Goal: Task Accomplishment & Management: Manage account settings

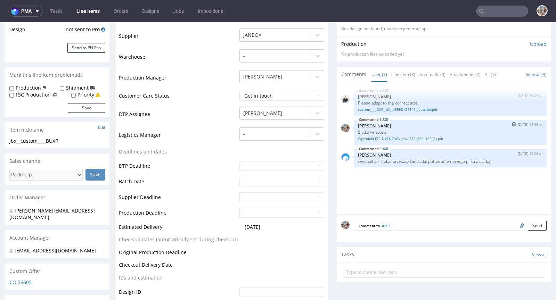
scroll to position [92, 0]
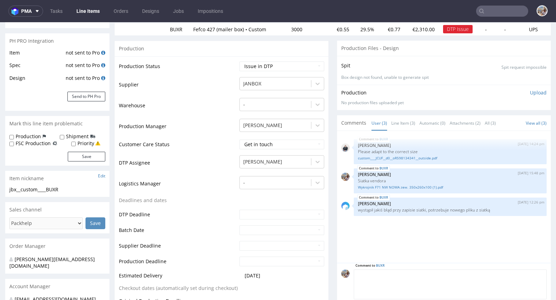
click at [403, 276] on textarea at bounding box center [450, 285] width 193 height 30
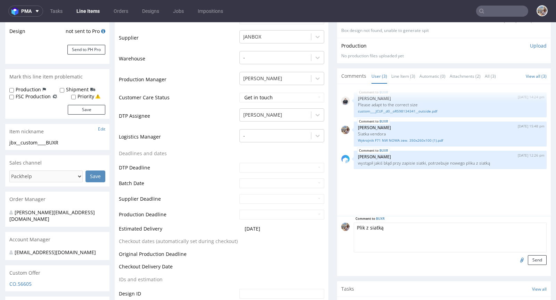
scroll to position [158, 0]
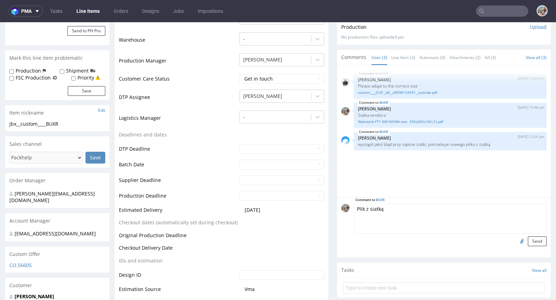
type textarea "Plik z siatką"
click at [516, 240] on input "file" at bounding box center [521, 241] width 10 height 9
type input "C:\fakepath\Wykrojnik F71 zew. 350x260x100.pdf"
click at [528, 239] on button "Send" at bounding box center [537, 242] width 19 height 10
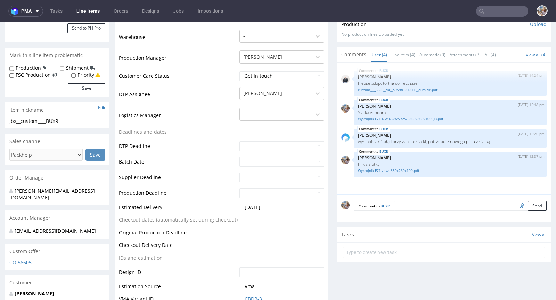
scroll to position [0, 0]
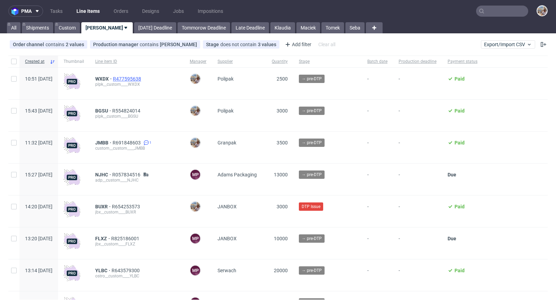
click at [143, 76] on span "R477595638" at bounding box center [128, 79] width 30 height 6
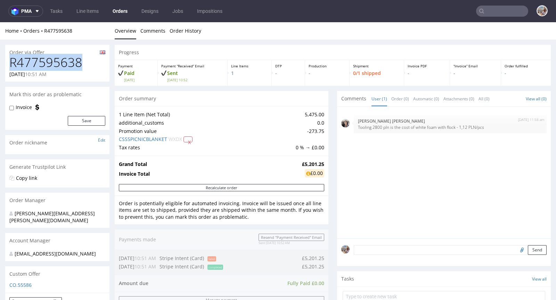
drag, startPoint x: 89, startPoint y: 62, endPoint x: 12, endPoint y: 61, distance: 77.2
click at [12, 61] on h1 "R477595638" at bounding box center [57, 63] width 96 height 14
copy h1 "R477595638"
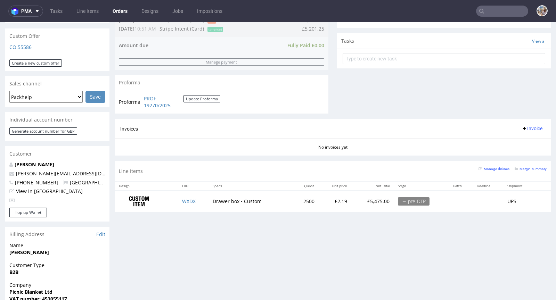
scroll to position [252, 0]
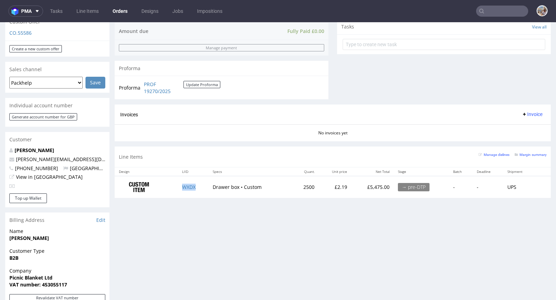
click at [196, 190] on td "WXDX" at bounding box center [193, 187] width 30 height 22
copy link "WXDX"
drag, startPoint x: 310, startPoint y: 183, endPoint x: 293, endPoint y: 188, distance: 17.7
click at [293, 188] on td "2500" at bounding box center [305, 187] width 27 height 22
copy td "2500"
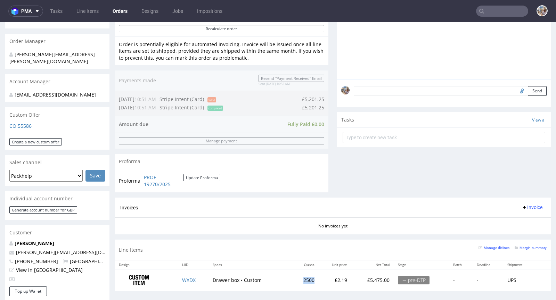
scroll to position [0, 0]
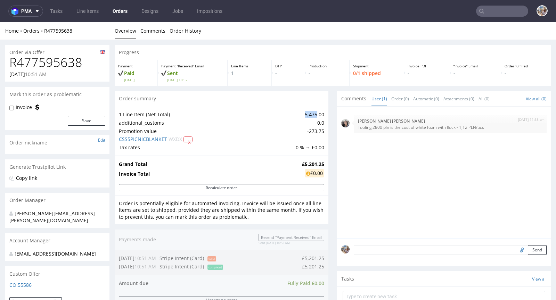
drag, startPoint x: 297, startPoint y: 113, endPoint x: 311, endPoint y: 114, distance: 13.9
click at [311, 114] on td "5,475.00" at bounding box center [309, 115] width 30 height 8
copy td "5,475"
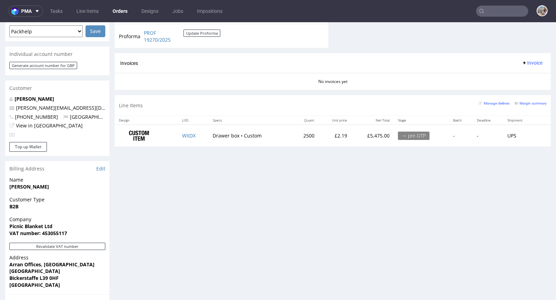
scroll to position [319, 0]
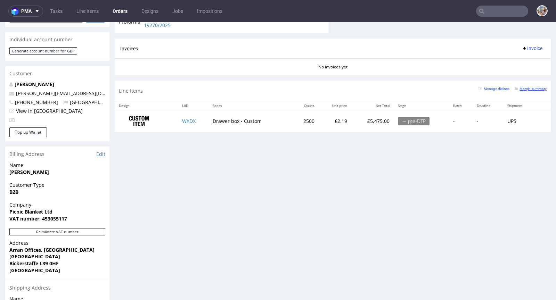
click at [532, 87] on small "Margin summary" at bounding box center [531, 89] width 32 height 4
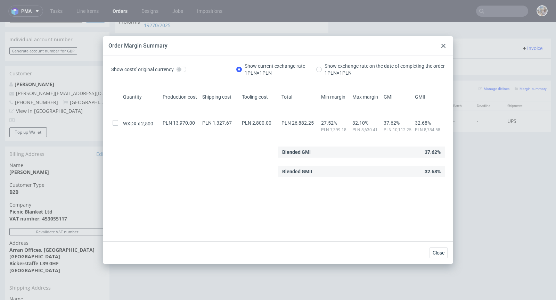
scroll to position [2, 0]
click at [444, 45] on use at bounding box center [444, 46] width 4 height 4
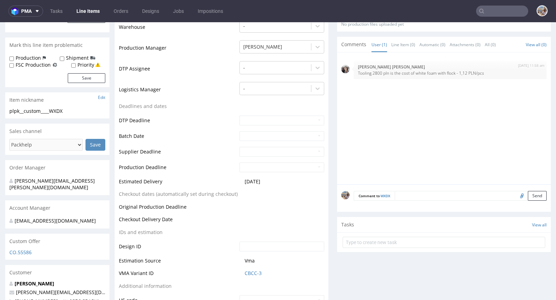
scroll to position [179, 0]
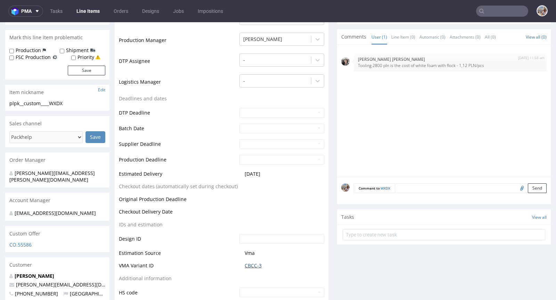
click at [256, 263] on link "CBCC-3" at bounding box center [253, 266] width 17 height 7
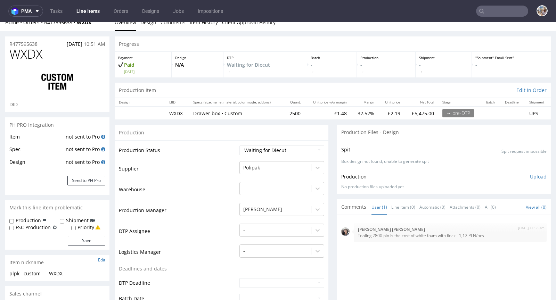
scroll to position [0, 0]
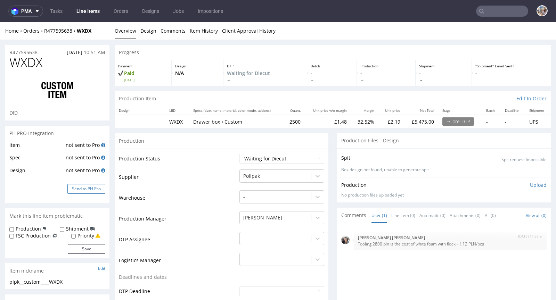
click at [97, 189] on button "Send to PH Pro" at bounding box center [86, 189] width 38 height 10
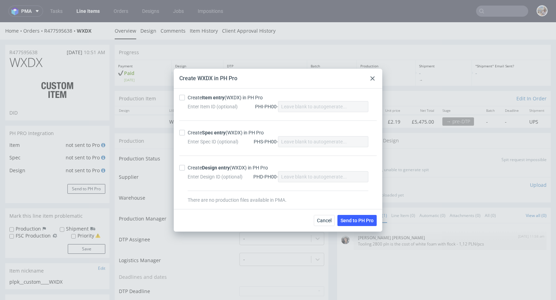
click at [204, 98] on strong "Item entry" at bounding box center [213, 98] width 23 height 6
click at [185, 98] on input "Create Item entry (WXDX) in PH Pro" at bounding box center [182, 98] width 6 height 6
checkbox input "true"
click at [207, 135] on strong "Spec entry" at bounding box center [214, 133] width 24 height 6
click at [185, 135] on input "Create Spec entry (WXDX) in PH Pro" at bounding box center [182, 133] width 6 height 6
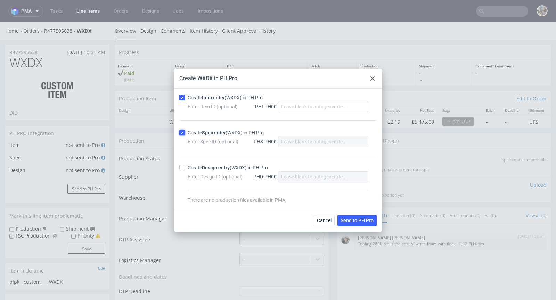
checkbox input "true"
click at [353, 216] on button "Send to PH Pro" at bounding box center [357, 220] width 39 height 11
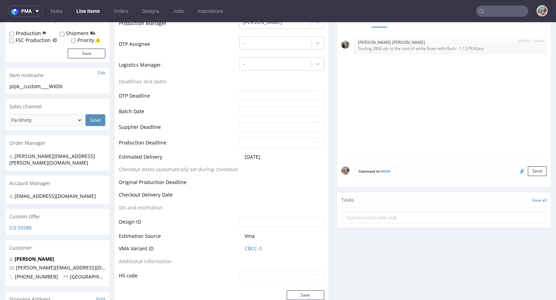
scroll to position [228, 0]
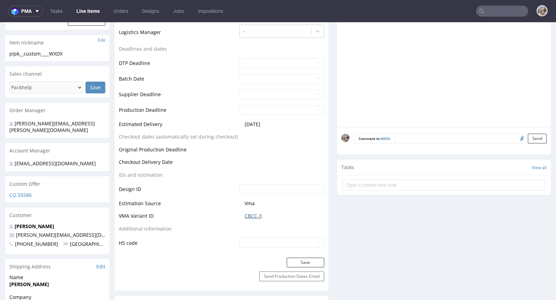
click at [251, 216] on link "CBCC-3" at bounding box center [253, 216] width 17 height 7
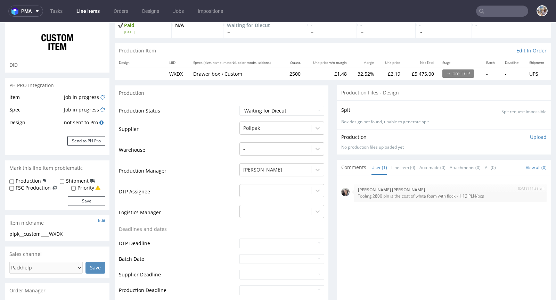
scroll to position [0, 0]
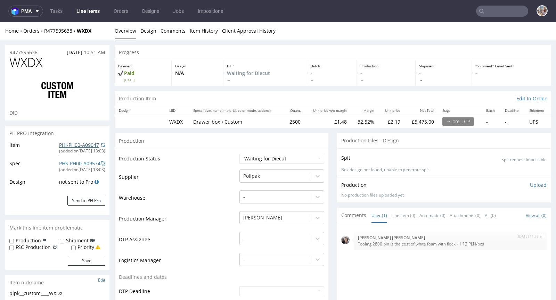
click at [83, 142] on link "PHI-PH00-A09047" at bounding box center [79, 145] width 40 height 7
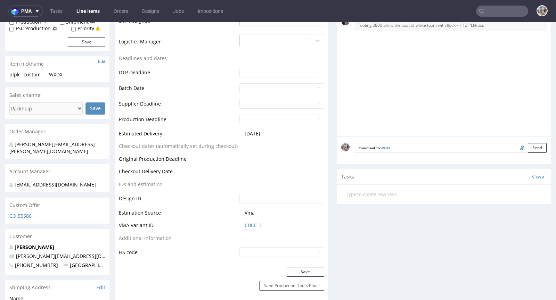
scroll to position [219, 0]
drag, startPoint x: 271, startPoint y: 229, endPoint x: 242, endPoint y: 222, distance: 29.4
click at [242, 222] on td "CBCC-3" at bounding box center [281, 227] width 87 height 13
copy link "CBCC-3"
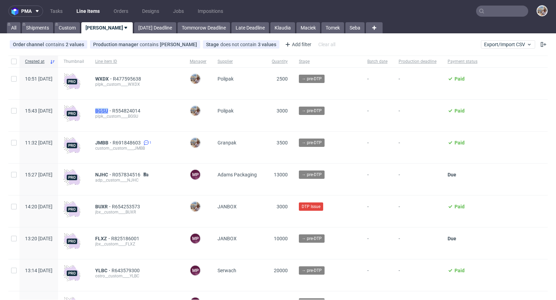
drag, startPoint x: 111, startPoint y: 110, endPoint x: 127, endPoint y: 111, distance: 16.4
click at [127, 111] on div "BGSU R554824014 plpk__custom____BGSU" at bounding box center [137, 116] width 95 height 32
copy span "BGSU"
drag, startPoint x: 110, startPoint y: 78, endPoint x: 128, endPoint y: 78, distance: 18.1
click at [128, 78] on div "10:51 Wed 10.09.2025 WXDX R477595638 plpk__custom____WXDX Michał Palasek Polipa…" at bounding box center [278, 84] width 540 height 32
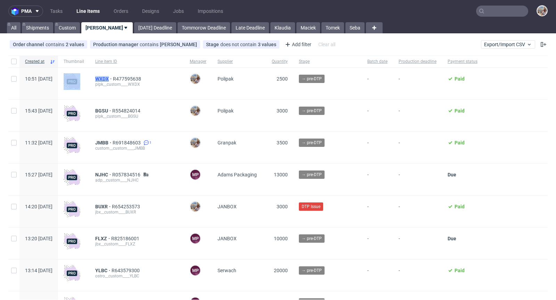
copy div "WXDX"
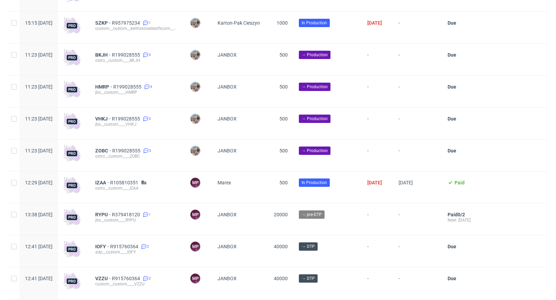
scroll to position [937, 0]
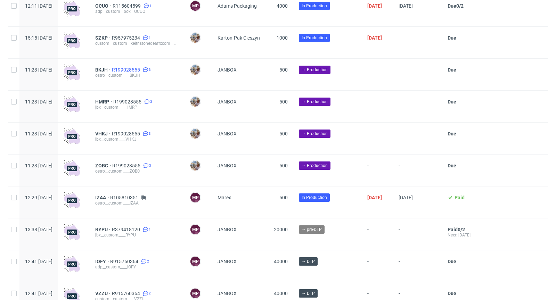
click at [142, 71] on span "R199028555" at bounding box center [127, 70] width 30 height 6
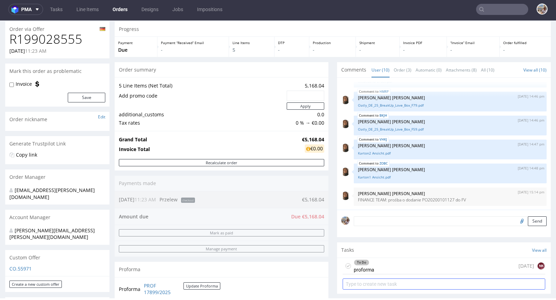
scroll to position [112, 0]
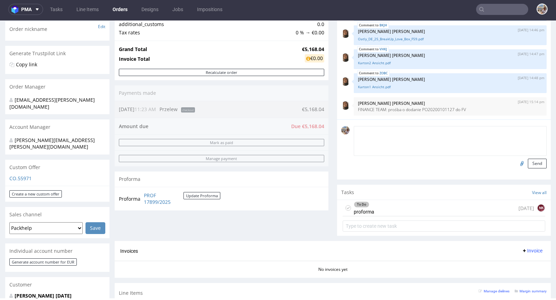
click at [374, 132] on textarea at bounding box center [450, 141] width 193 height 30
type textarea "Waiting for payment"
click at [528, 162] on button "Send" at bounding box center [537, 164] width 19 height 10
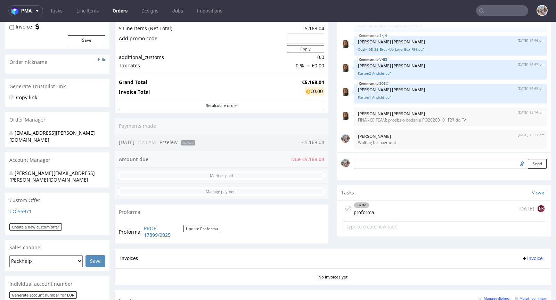
scroll to position [56, 0]
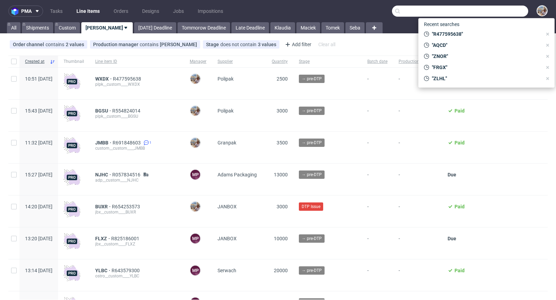
click at [500, 14] on input "text" at bounding box center [460, 11] width 136 height 11
paste input "IRRT"
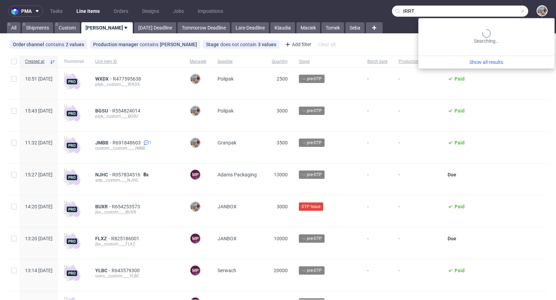
type input "IRRT"
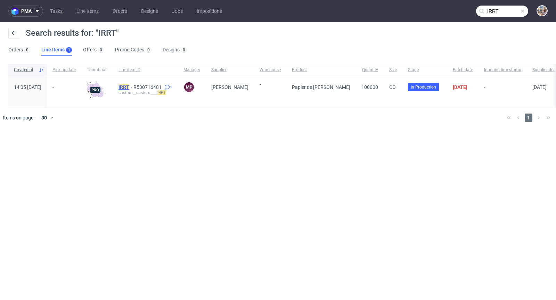
click at [129, 86] on mark "IRRT" at bounding box center [124, 87] width 11 height 6
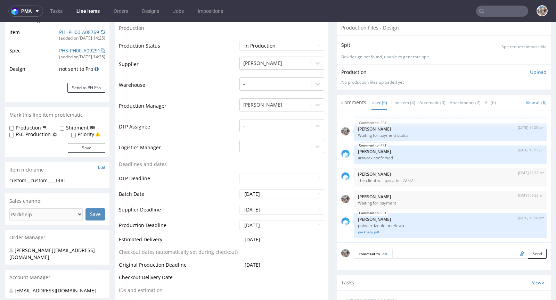
scroll to position [153, 0]
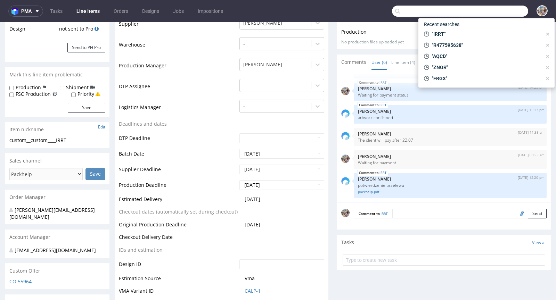
click at [497, 10] on input "text" at bounding box center [460, 11] width 136 height 11
paste input "SZKP"
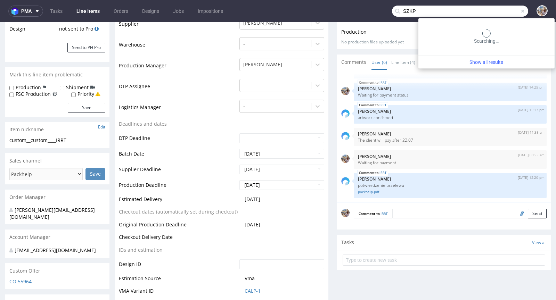
type input "SZKP"
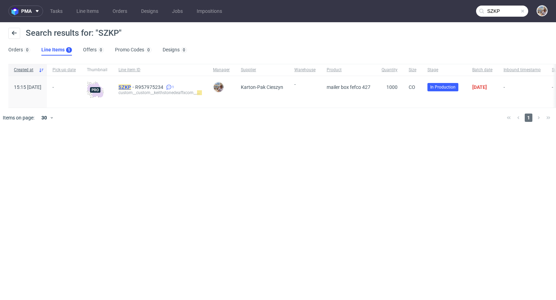
click at [131, 87] on mark "SZKP" at bounding box center [125, 87] width 13 height 6
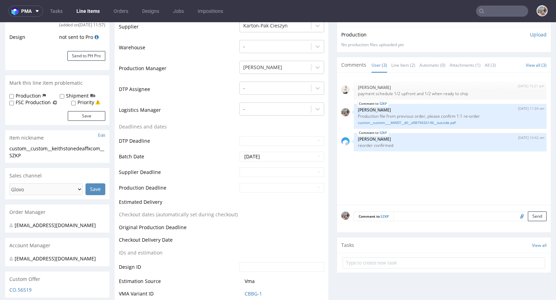
scroll to position [152, 0]
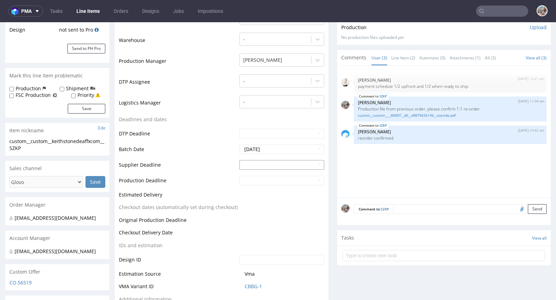
click at [257, 163] on input "text" at bounding box center [282, 165] width 85 height 10
click at [269, 154] on td "7" at bounding box center [265, 154] width 10 height 10
type input "2025-10-07"
click at [258, 180] on input "text" at bounding box center [282, 181] width 85 height 10
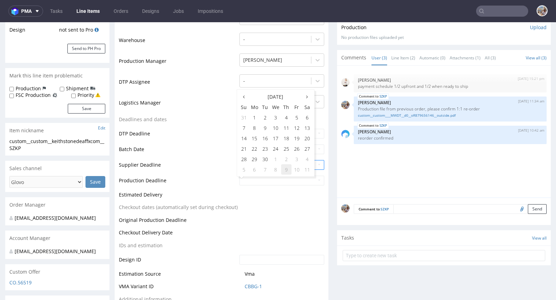
click at [284, 169] on td "9" at bounding box center [286, 169] width 10 height 10
type input "2025-10-09"
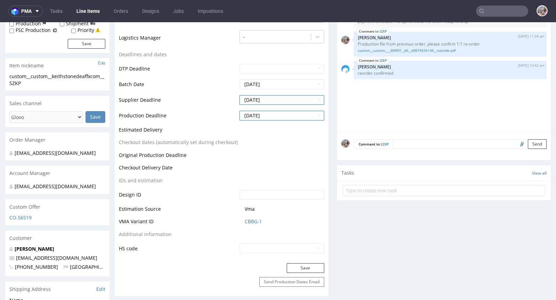
scroll to position [257, 0]
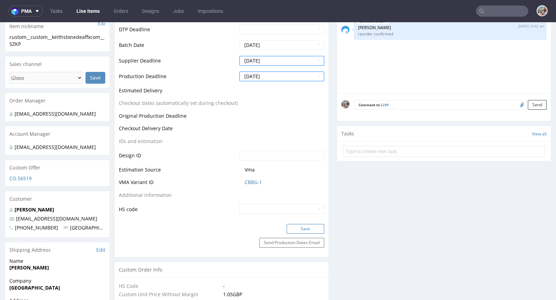
click at [303, 225] on button "Save" at bounding box center [306, 229] width 38 height 10
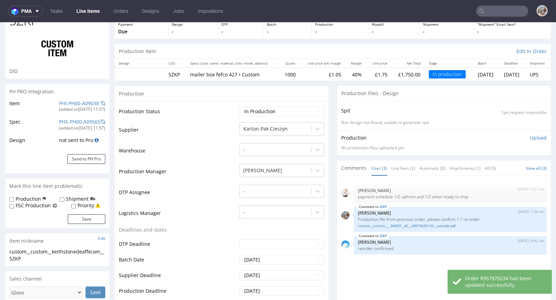
scroll to position [0, 0]
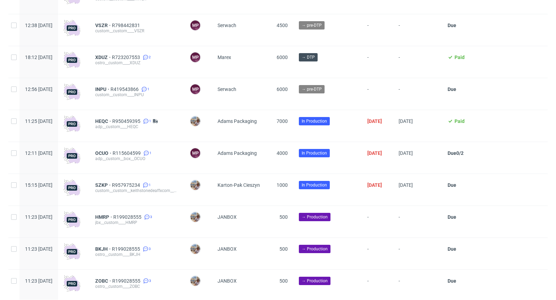
scroll to position [920, 0]
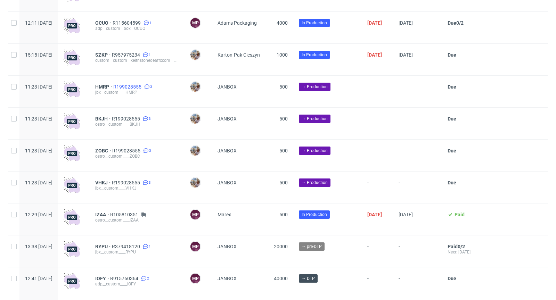
click at [143, 88] on span "R199028555" at bounding box center [128, 87] width 30 height 6
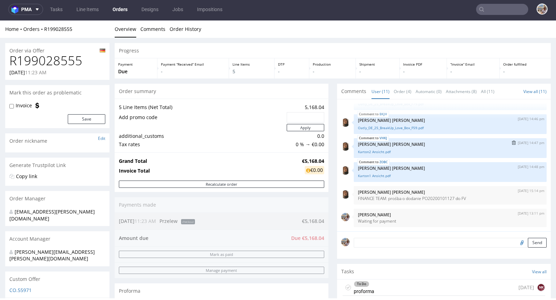
scroll to position [172, 0]
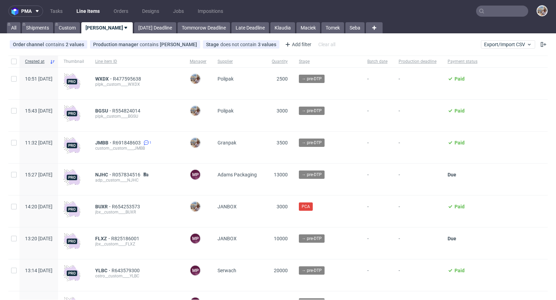
click at [490, 3] on nav "pma Tasks Line Items Orders Designs Jobs Impositions" at bounding box center [278, 11] width 556 height 22
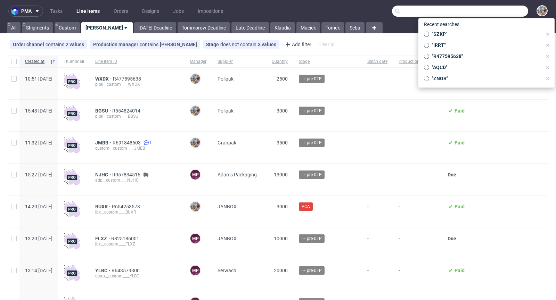
click at [490, 11] on input "text" at bounding box center [460, 11] width 136 height 11
paste input "OBOI"
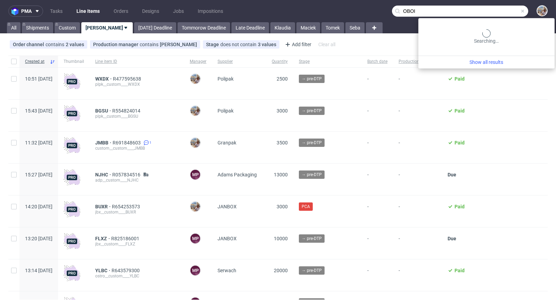
type input "OBOI"
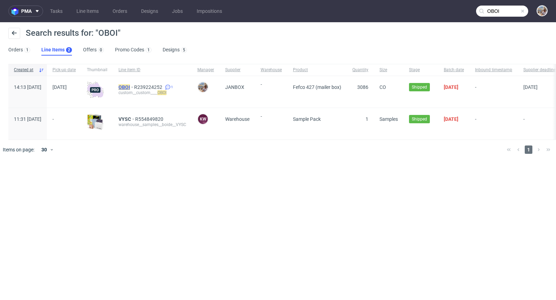
click at [130, 85] on mark "OBOI" at bounding box center [124, 87] width 11 height 6
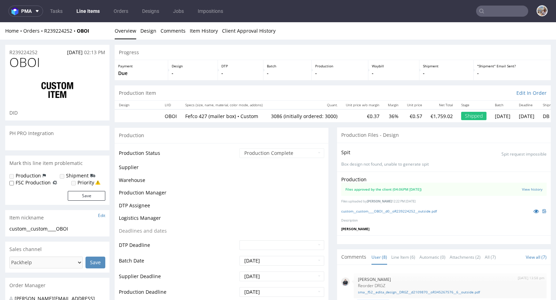
scroll to position [70, 0]
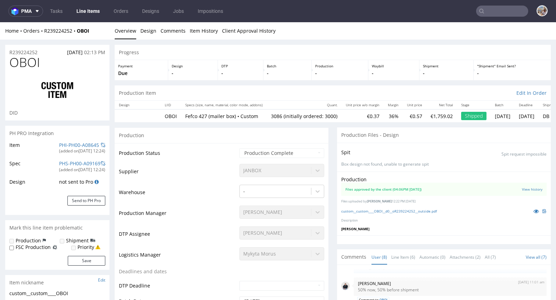
select select "in_progress"
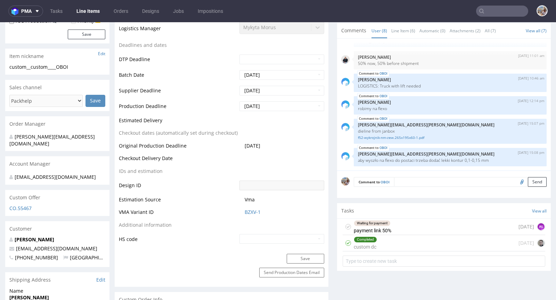
scroll to position [120, 0]
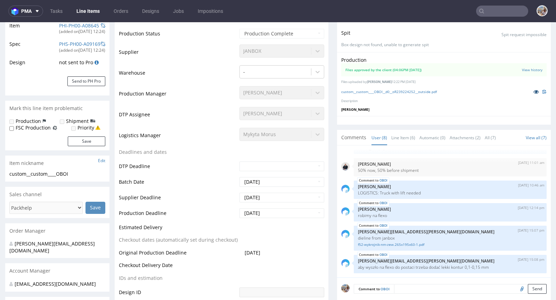
click at [534, 90] on icon at bounding box center [537, 91] width 6 height 5
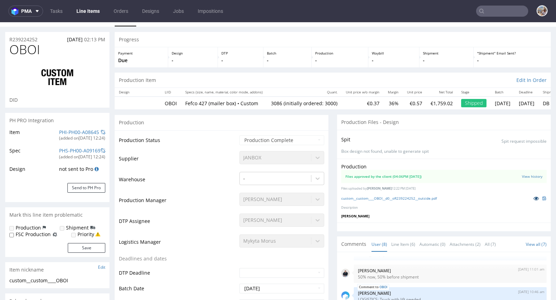
scroll to position [0, 0]
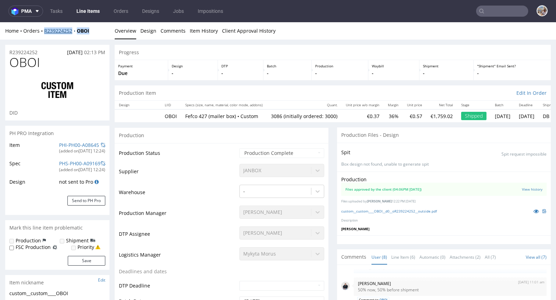
drag, startPoint x: 94, startPoint y: 29, endPoint x: 44, endPoint y: 30, distance: 50.1
click at [44, 30] on div "Home Orders R239224252 OBOI" at bounding box center [57, 30] width 104 height 7
copy div "R239224252 OBOI"
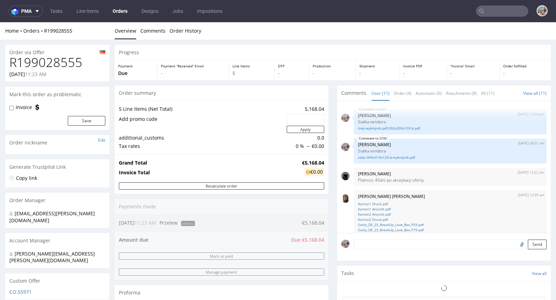
scroll to position [172, 0]
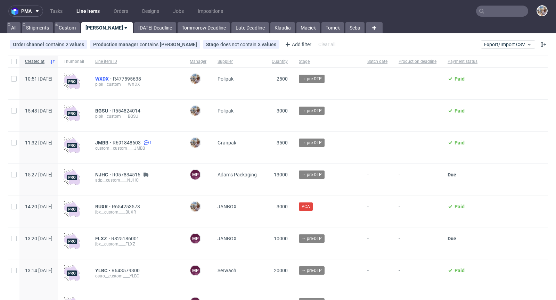
click at [113, 76] on span "WXDX" at bounding box center [104, 79] width 18 height 6
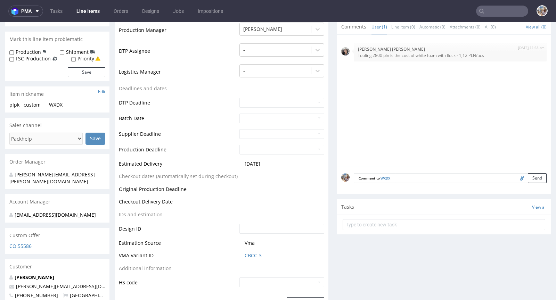
scroll to position [209, 0]
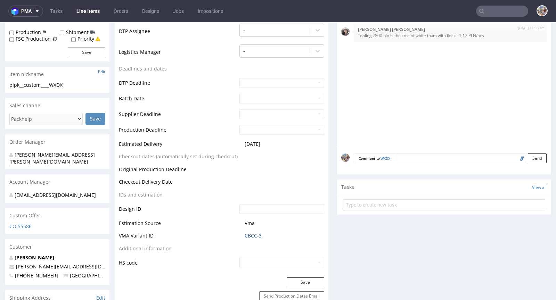
click at [253, 235] on link "CBCC-3" at bounding box center [253, 236] width 17 height 7
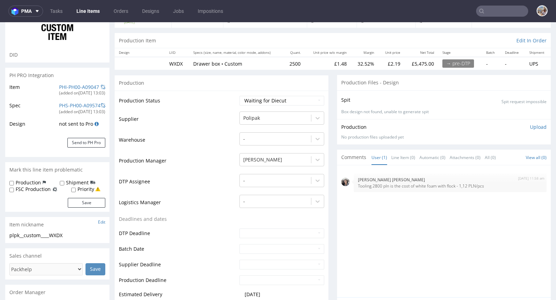
scroll to position [0, 0]
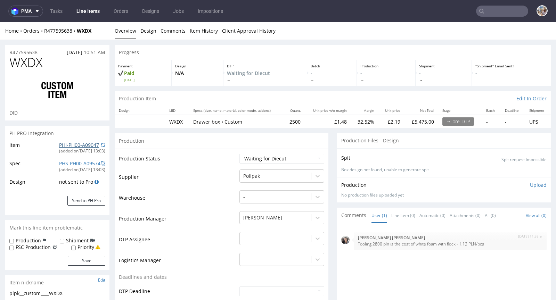
click at [61, 143] on link "PHI-PH00-A09047" at bounding box center [79, 145] width 40 height 7
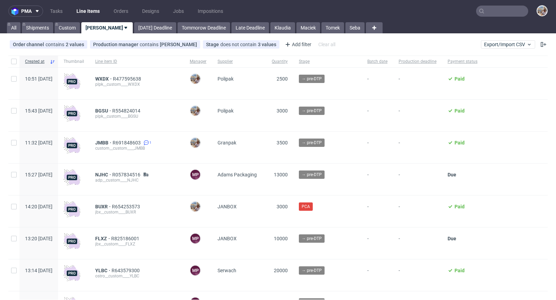
click at [494, 12] on input "text" at bounding box center [502, 11] width 52 height 11
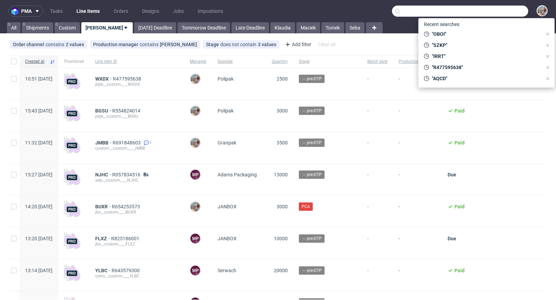
paste input "ZHKA"
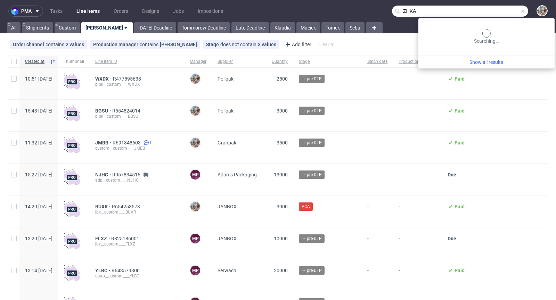
type input "ZHKA"
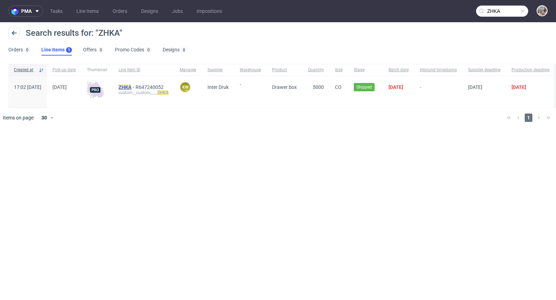
click at [131, 88] on mark "ZHKA" at bounding box center [125, 87] width 13 height 6
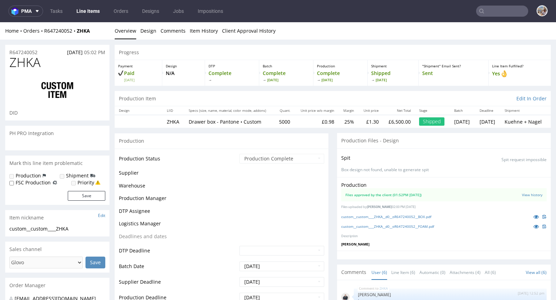
scroll to position [241, 0]
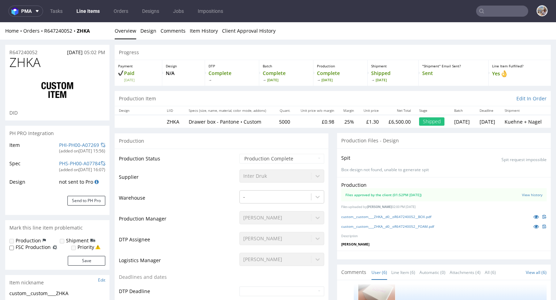
select select "in_progress"
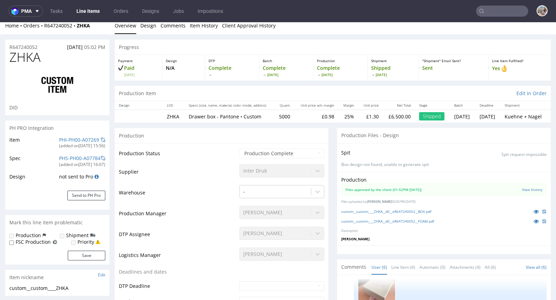
scroll to position [14, 0]
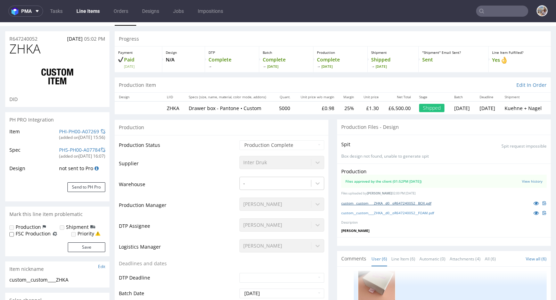
click at [395, 203] on link "custom__custom____ZHKA__d0__oR647240052__BOX.pdf" at bounding box center [386, 203] width 90 height 5
click at [390, 211] on link "custom__custom____ZHKA__d0__oR647240052__FOAM.pdf" at bounding box center [387, 213] width 93 height 5
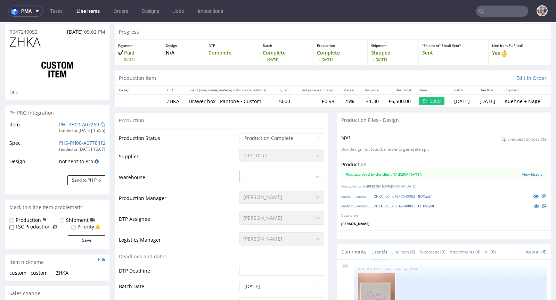
scroll to position [22, 0]
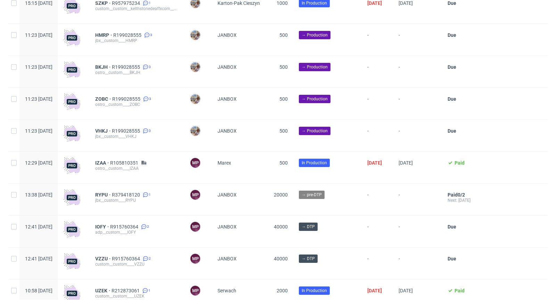
scroll to position [940, 0]
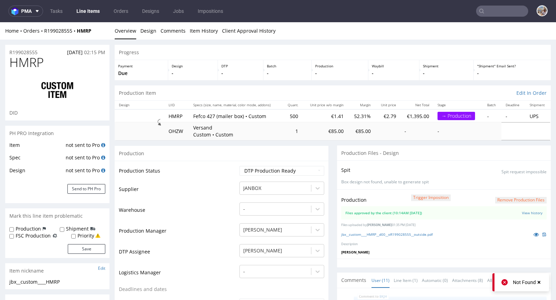
scroll to position [172, 0]
click at [378, 233] on link "jbx__custom____HMRP__d00__oR199028555__outside.pdf" at bounding box center [386, 234] width 91 height 5
click at [92, 188] on button "Send to PH Pro" at bounding box center [86, 189] width 38 height 10
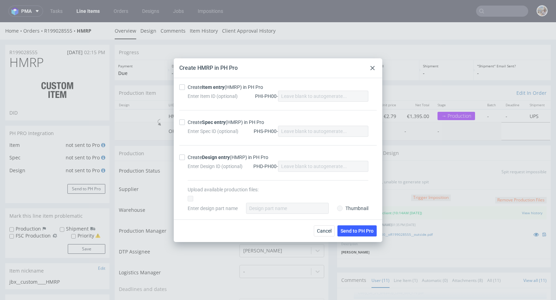
click at [213, 90] on div "Create Item entry (HMRP) in PH Pro" at bounding box center [225, 87] width 75 height 7
click at [185, 90] on input "Create Item entry (HMRP) in PH Pro" at bounding box center [182, 87] width 6 height 6
checkbox input "true"
click at [212, 121] on strong "Spec entry" at bounding box center [214, 123] width 24 height 6
click at [185, 121] on input "Create Spec entry (HMRP) in PH Pro" at bounding box center [182, 123] width 6 height 6
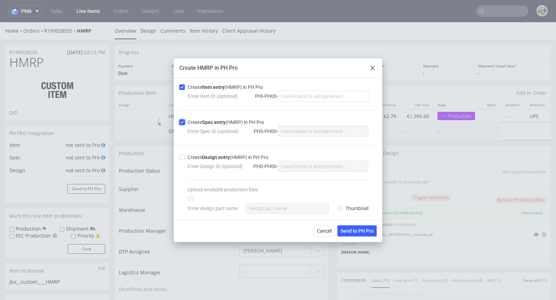
checkbox input "true"
click at [350, 227] on button "Send to PH Pro" at bounding box center [357, 231] width 39 height 11
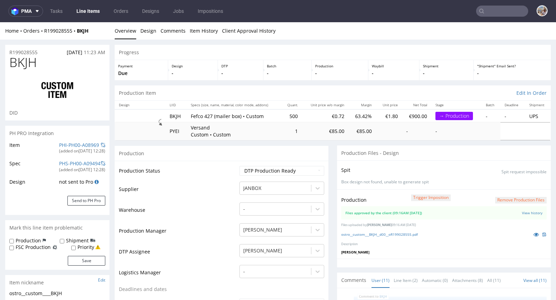
scroll to position [172, 0]
click at [393, 233] on link "ostro__custom___BKJH__d00__oR199028555.pdf" at bounding box center [379, 234] width 76 height 5
click at [79, 144] on link "PHI-PH00-A08969" at bounding box center [79, 145] width 40 height 7
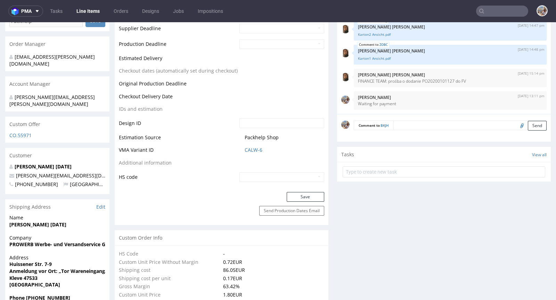
scroll to position [0, 0]
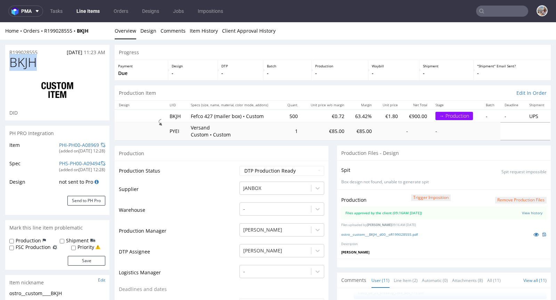
drag, startPoint x: 39, startPoint y: 60, endPoint x: 13, endPoint y: 61, distance: 26.4
click at [13, 61] on h1 "BKJH" at bounding box center [57, 63] width 96 height 14
copy span "BKJH"
drag, startPoint x: 291, startPoint y: 114, endPoint x: 286, endPoint y: 115, distance: 4.9
click at [286, 115] on tr "BKJH Fefco 427 (mailer box) • Custom 500 €0.72 63.42% €1.80 €900.00 → Productio…" at bounding box center [333, 116] width 436 height 13
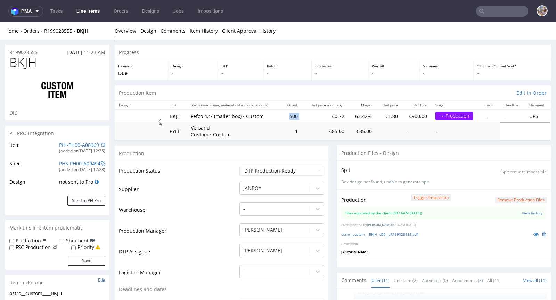
copy td "500"
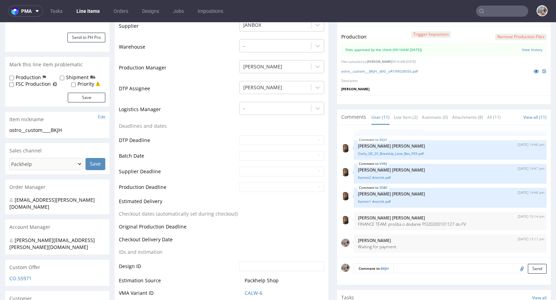
scroll to position [317, 0]
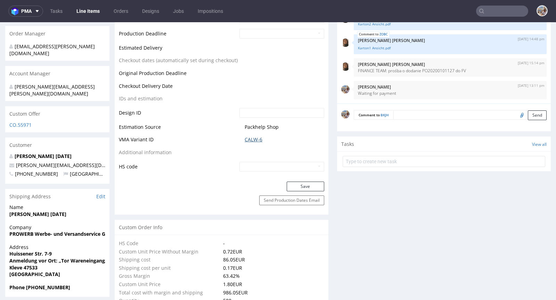
click at [250, 137] on link "CALW-6" at bounding box center [254, 139] width 18 height 7
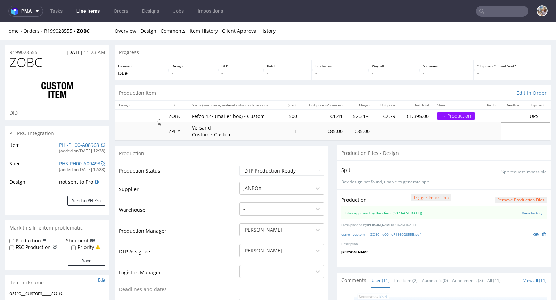
scroll to position [172, 0]
click at [380, 235] on link "ostro__custom____ZOBC__d00__oR199028555.pdf" at bounding box center [380, 234] width 79 height 5
click at [81, 143] on link "PHI-PH00-A08968" at bounding box center [79, 145] width 40 height 7
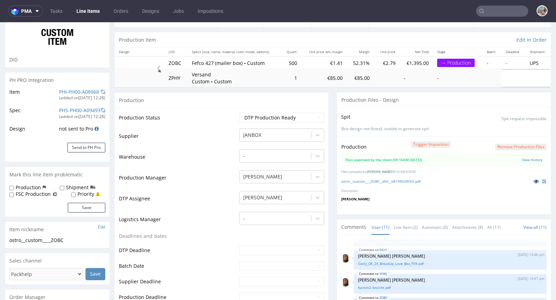
click at [534, 181] on icon at bounding box center [537, 181] width 6 height 5
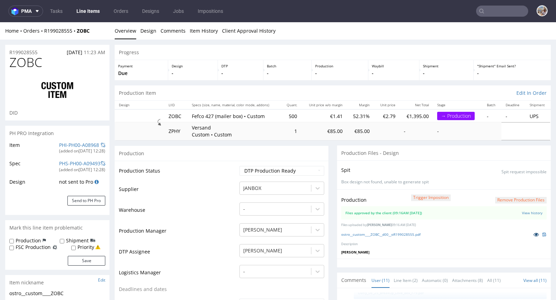
scroll to position [0, 0]
drag, startPoint x: 49, startPoint y: 64, endPoint x: 9, endPoint y: 64, distance: 39.6
click at [9, 64] on h1 "ZOBC" at bounding box center [57, 63] width 96 height 14
copy span "ZOBC"
drag, startPoint x: 297, startPoint y: 113, endPoint x: 283, endPoint y: 114, distance: 14.0
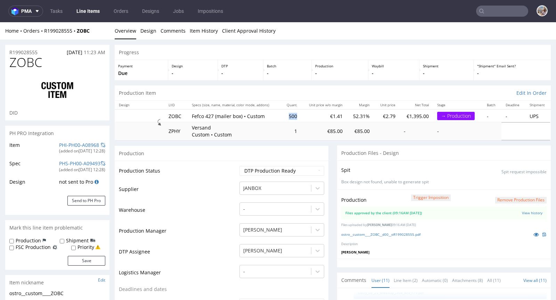
click at [283, 114] on td "500" at bounding box center [291, 116] width 21 height 13
copy td "500"
drag, startPoint x: 67, startPoint y: 63, endPoint x: 13, endPoint y: 65, distance: 53.9
click at [13, 65] on h1 "ZOBC" at bounding box center [57, 63] width 96 height 14
copy span "ZOBC"
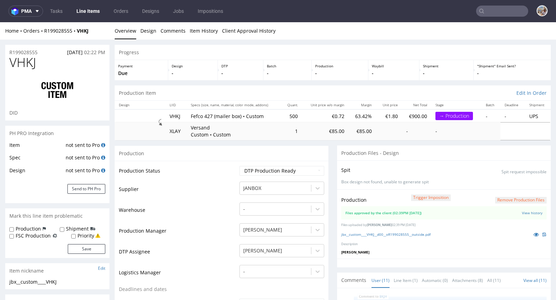
scroll to position [172, 0]
click at [394, 232] on link "jbx__custom____VHKJ__d00__oR199028555__outside.pdf" at bounding box center [385, 234] width 89 height 5
click at [88, 189] on button "Send to PH Pro" at bounding box center [86, 189] width 38 height 10
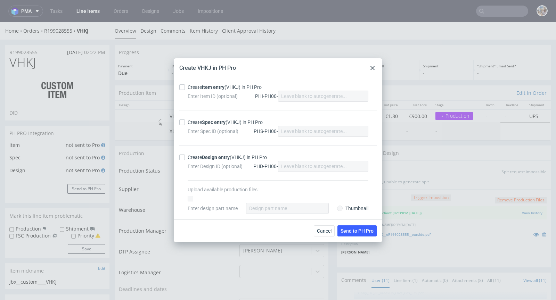
click at [204, 87] on strong "Item entry" at bounding box center [213, 87] width 23 height 6
click at [185, 87] on input "Create Item entry (VHKJ) in PH Pro" at bounding box center [182, 87] width 6 height 6
checkbox input "true"
click at [201, 119] on div "Create Spec entry (VHKJ) in PH Pro" at bounding box center [225, 122] width 75 height 7
click at [185, 120] on input "Create Spec entry (VHKJ) in PH Pro" at bounding box center [182, 123] width 6 height 6
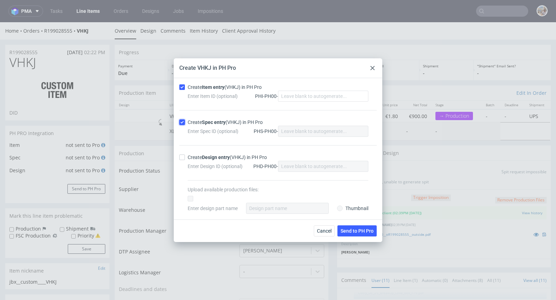
checkbox input "true"
click at [364, 229] on span "Send to PH Pro" at bounding box center [357, 231] width 33 height 5
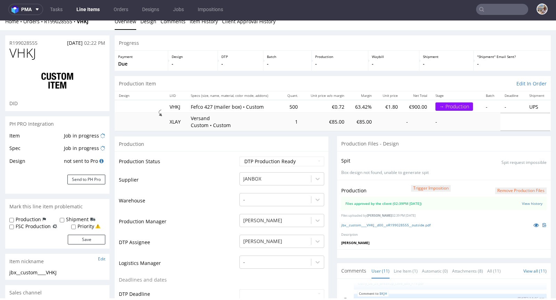
scroll to position [0, 0]
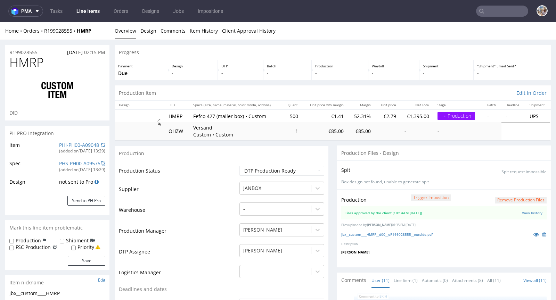
scroll to position [172, 0]
click at [74, 146] on link "PHI-PH00-A09048" at bounding box center [79, 145] width 40 height 7
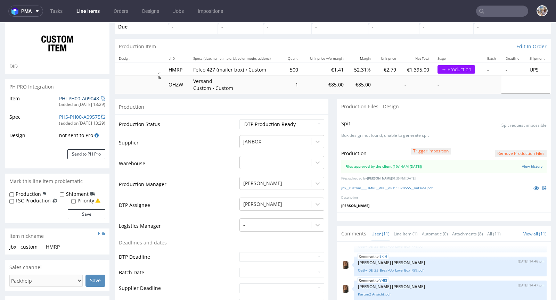
scroll to position [47, 0]
click at [534, 187] on icon at bounding box center [537, 187] width 6 height 5
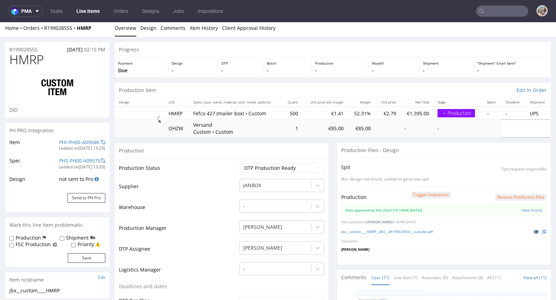
scroll to position [0, 0]
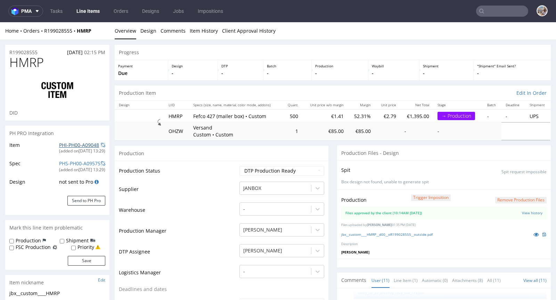
click at [80, 145] on link "PHI-PH00-A09048" at bounding box center [79, 145] width 40 height 7
drag, startPoint x: 305, startPoint y: 116, endPoint x: 286, endPoint y: 116, distance: 19.1
click at [286, 116] on tr "HMRP Fefco 427 (mailer box) • Custom 500 €1.41 52.31% €2.79 €1,395.00 → Product…" at bounding box center [333, 116] width 436 height 13
copy td "500"
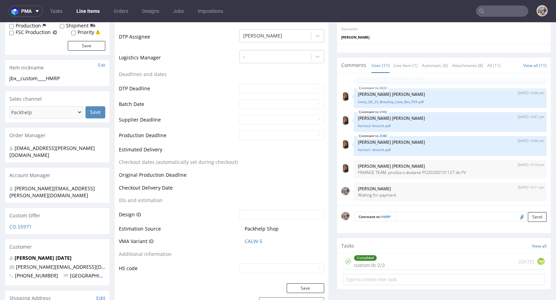
scroll to position [216, 0]
click at [250, 238] on link "CALW-5" at bounding box center [254, 240] width 18 height 7
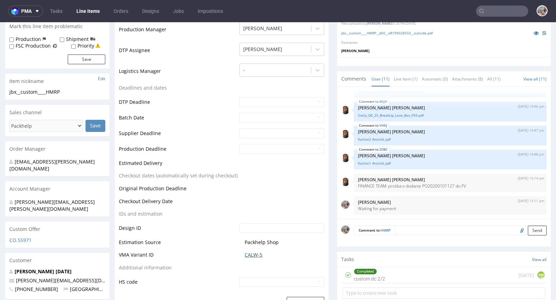
scroll to position [0, 0]
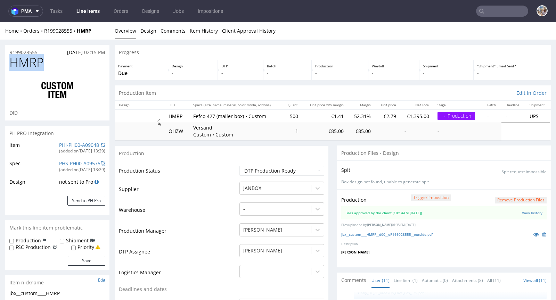
drag, startPoint x: 45, startPoint y: 61, endPoint x: 7, endPoint y: 61, distance: 37.9
click at [7, 61] on div "HMRP DID" at bounding box center [57, 88] width 104 height 65
copy span "HMRP"
click at [62, 72] on div at bounding box center [57, 90] width 96 height 39
drag, startPoint x: 54, startPoint y: 65, endPoint x: 11, endPoint y: 61, distance: 42.6
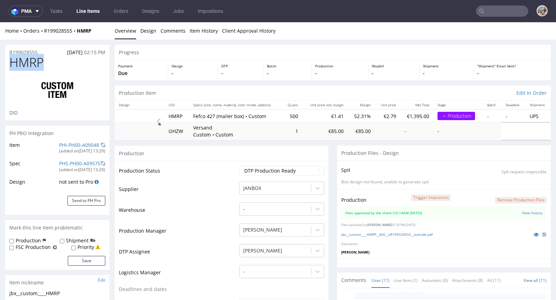
click at [11, 61] on h1 "HMRP" at bounding box center [57, 63] width 96 height 14
copy span "HMRP"
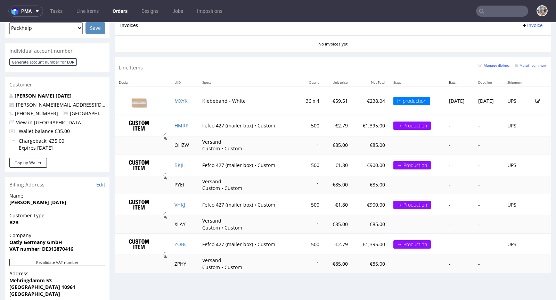
scroll to position [345, 0]
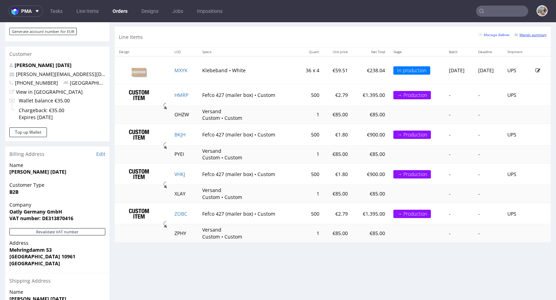
click at [528, 33] on small "Margin summary" at bounding box center [531, 35] width 32 height 4
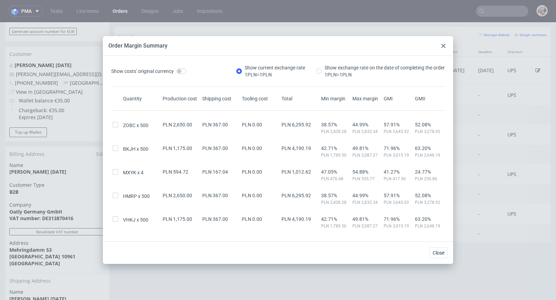
click at [444, 46] on icon at bounding box center [444, 46] width 4 height 4
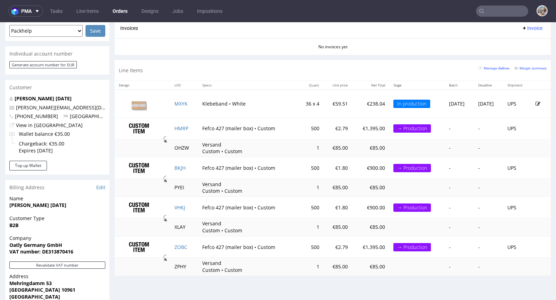
scroll to position [319, 0]
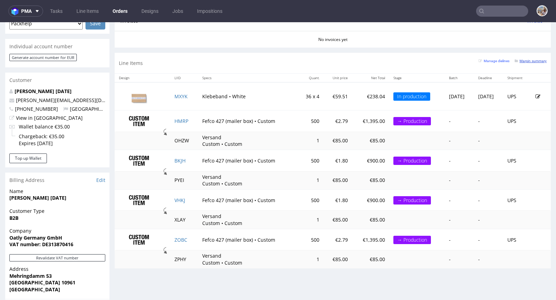
click at [533, 59] on small "Margin summary" at bounding box center [531, 61] width 32 height 4
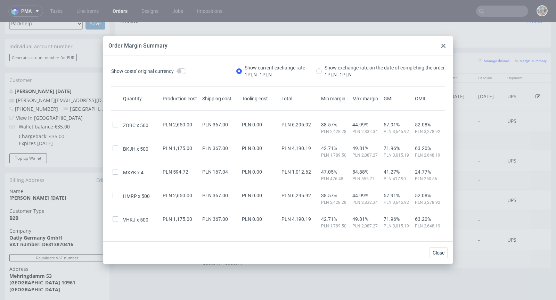
drag, startPoint x: 439, startPoint y: 44, endPoint x: 441, endPoint y: 23, distance: 21.7
click at [440, 44] on div at bounding box center [444, 46] width 8 height 8
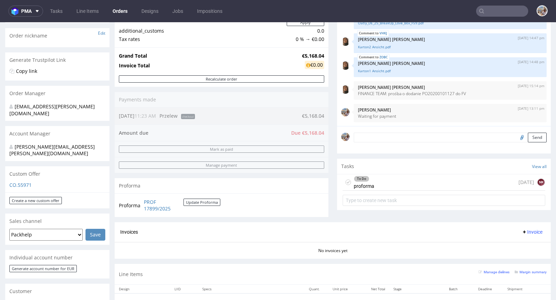
scroll to position [0, 0]
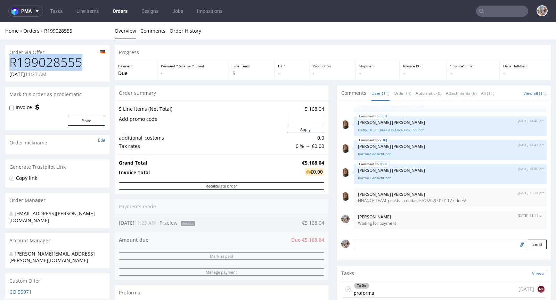
drag, startPoint x: 83, startPoint y: 65, endPoint x: 12, endPoint y: 62, distance: 71.0
click at [12, 62] on h1 "R199028555" at bounding box center [57, 63] width 96 height 14
copy h1 "R199028555"
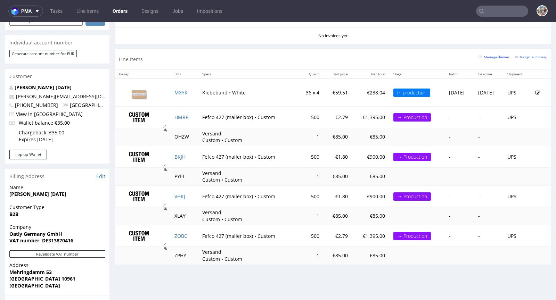
scroll to position [328, 0]
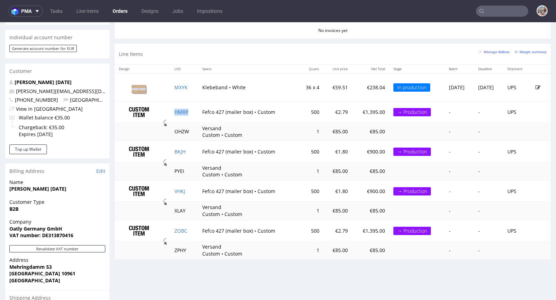
click at [190, 108] on td "HMRP" at bounding box center [184, 112] width 28 height 22
copy link "HMRP"
click at [187, 150] on td "BKJH" at bounding box center [184, 152] width 28 height 22
copy link "BKJH"
click at [186, 191] on td "VHKJ" at bounding box center [184, 191] width 28 height 22
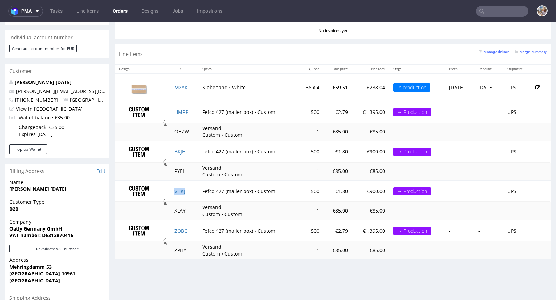
copy link "VHKJ"
click at [187, 230] on td "ZOBC" at bounding box center [184, 231] width 28 height 22
copy link "ZOBC"
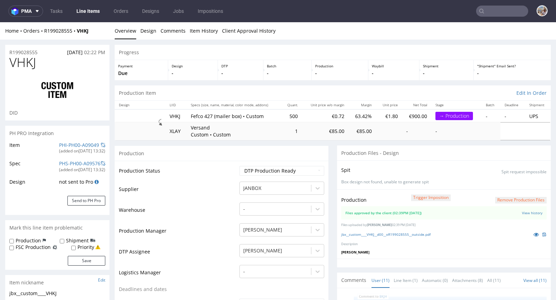
scroll to position [172, 0]
click at [71, 144] on link "PHI-PH00-A09049" at bounding box center [79, 145] width 40 height 7
drag, startPoint x: 53, startPoint y: 60, endPoint x: 11, endPoint y: 61, distance: 41.0
click at [11, 61] on h1 "VHKJ" at bounding box center [57, 63] width 96 height 14
copy span "VHKJ"
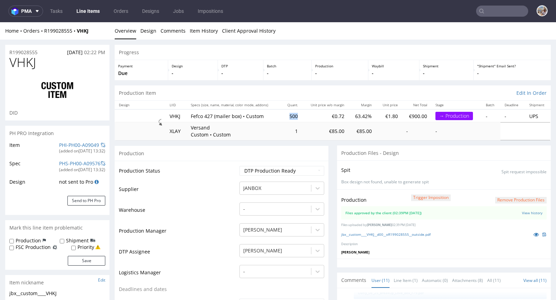
drag, startPoint x: 295, startPoint y: 114, endPoint x: 285, endPoint y: 115, distance: 9.1
click at [285, 115] on td "500" at bounding box center [292, 116] width 21 height 13
copy td "500"
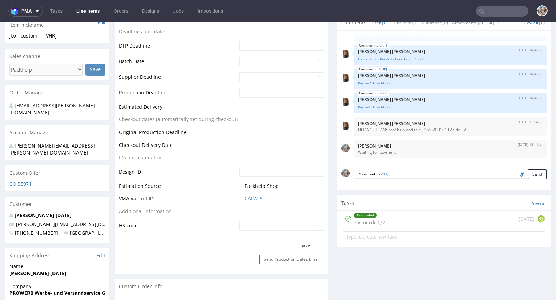
scroll to position [378, 0]
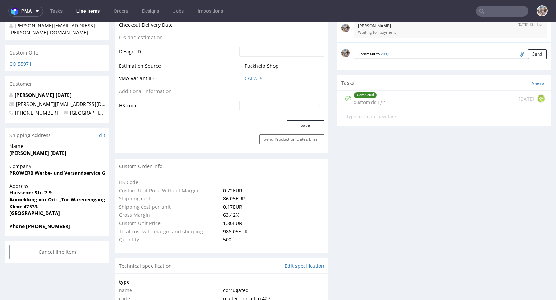
click at [251, 81] on td "CALW-6" at bounding box center [281, 80] width 87 height 13
click at [253, 76] on link "CALW-6" at bounding box center [254, 78] width 18 height 7
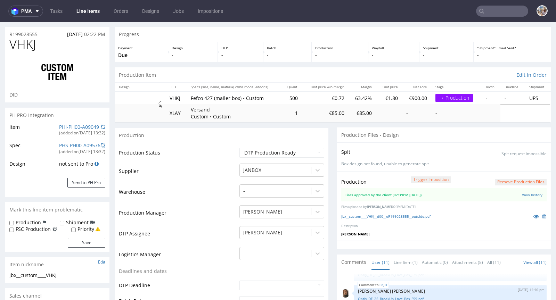
scroll to position [0, 0]
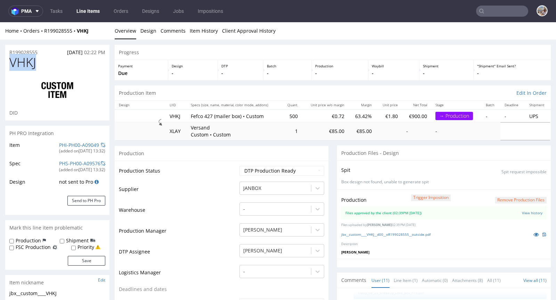
drag, startPoint x: 43, startPoint y: 61, endPoint x: 10, endPoint y: 61, distance: 33.7
click at [10, 61] on h1 "VHKJ" at bounding box center [57, 63] width 96 height 14
copy span "VHKJ"
click at [82, 144] on link "PHI-PH00-A09048" at bounding box center [79, 145] width 40 height 7
drag, startPoint x: 62, startPoint y: 67, endPoint x: 10, endPoint y: 66, distance: 52.5
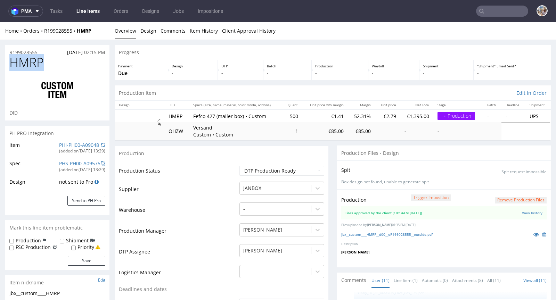
click at [10, 66] on h1 "HMRP" at bounding box center [57, 63] width 96 height 14
copy span "HMRP"
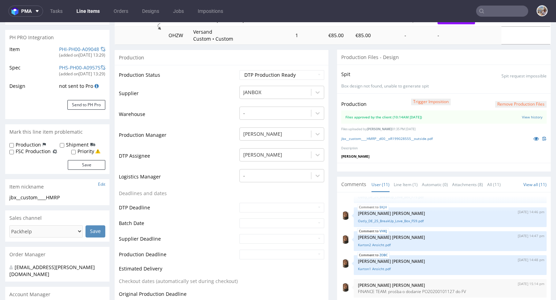
scroll to position [348, 0]
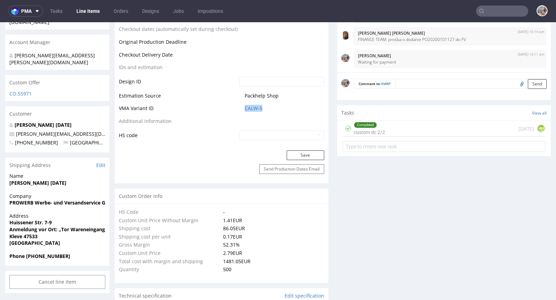
drag, startPoint x: 269, startPoint y: 109, endPoint x: 235, endPoint y: 108, distance: 34.8
click at [238, 108] on td "CALW-5" at bounding box center [281, 110] width 87 height 13
copy tr "CALW-5"
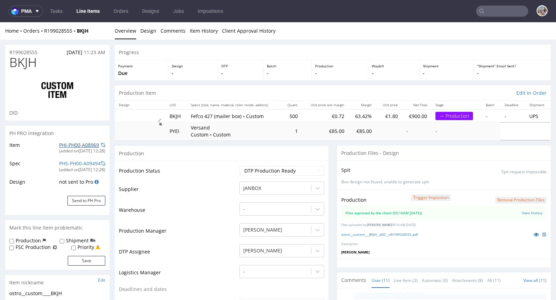
click at [77, 143] on link "PHI-PH00-A08969" at bounding box center [79, 145] width 40 height 7
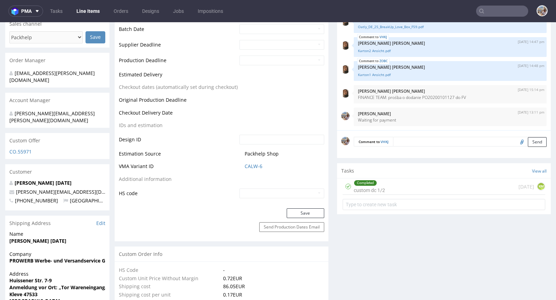
scroll to position [291, 0]
click at [251, 166] on link "CALW-6" at bounding box center [254, 166] width 18 height 7
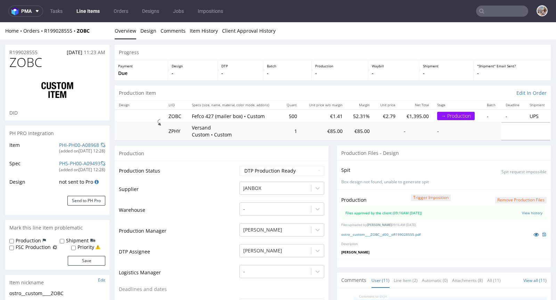
scroll to position [172, 0]
click at [89, 145] on link "PHI-PH00-A08968" at bounding box center [79, 145] width 40 height 7
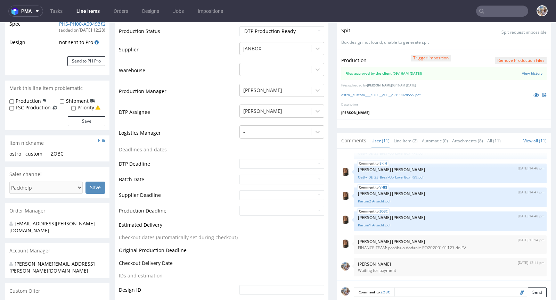
scroll to position [0, 0]
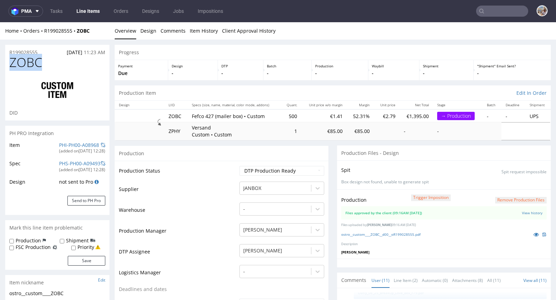
drag, startPoint x: 45, startPoint y: 63, endPoint x: 13, endPoint y: 62, distance: 32.0
click at [13, 62] on h1 "ZOBC" at bounding box center [57, 63] width 96 height 14
copy span "ZOBC"
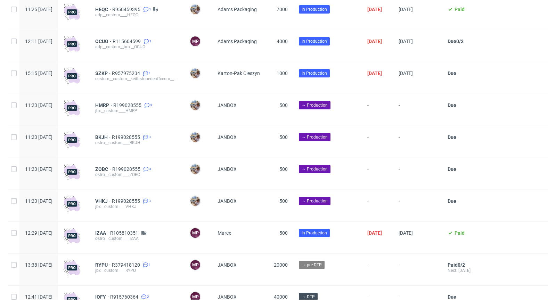
scroll to position [903, 0]
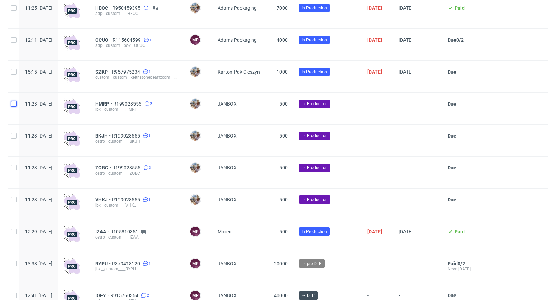
click at [15, 107] on input "checkbox" at bounding box center [14, 104] width 6 height 6
checkbox input "true"
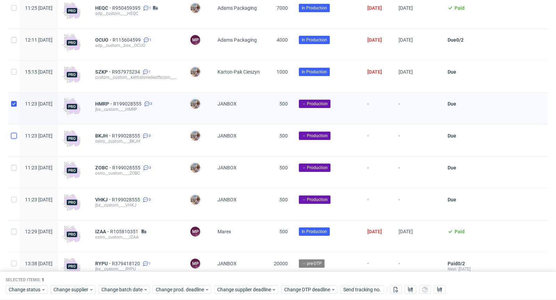
click at [14, 137] on input "checkbox" at bounding box center [14, 136] width 6 height 6
checkbox input "true"
click at [15, 170] on input "checkbox" at bounding box center [14, 168] width 6 height 6
checkbox input "true"
click at [14, 203] on input "checkbox" at bounding box center [14, 200] width 6 height 6
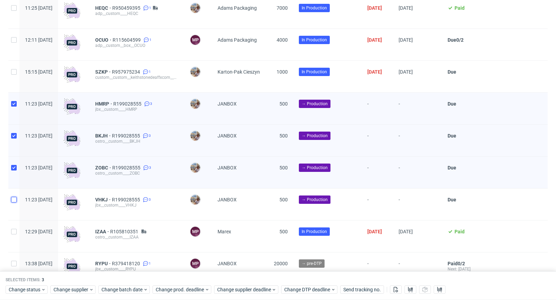
checkbox input "true"
click at [43, 289] on icon at bounding box center [43, 290] width 5 height 6
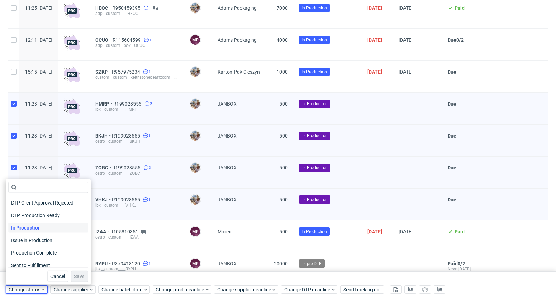
scroll to position [76, 0]
click at [42, 230] on span "In Production" at bounding box center [25, 226] width 35 height 10
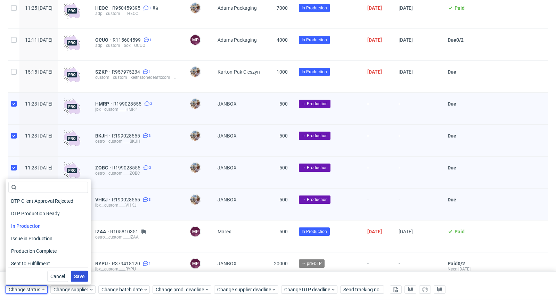
click at [78, 277] on span "Save" at bounding box center [79, 276] width 11 height 5
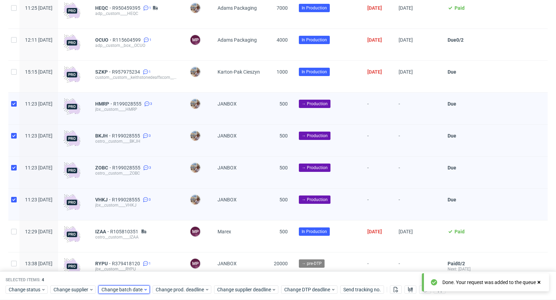
click at [124, 289] on span "Change batch date" at bounding box center [123, 290] width 42 height 7
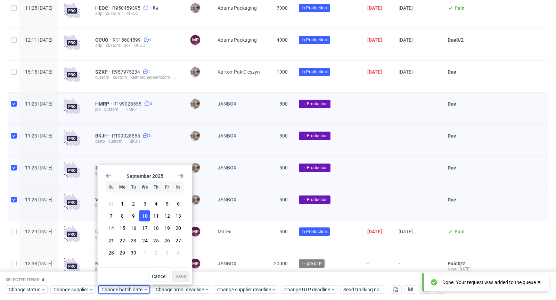
click at [147, 216] on span "10" at bounding box center [145, 216] width 6 height 7
click at [184, 279] on span "Save" at bounding box center [181, 276] width 11 height 5
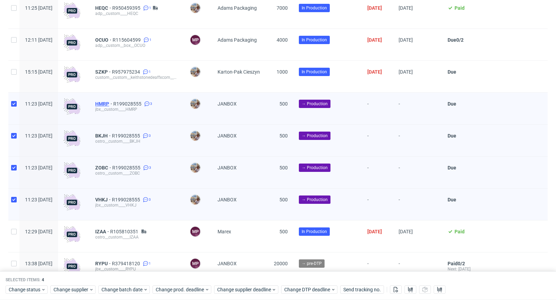
click at [113, 106] on span "HMRP" at bounding box center [104, 104] width 18 height 6
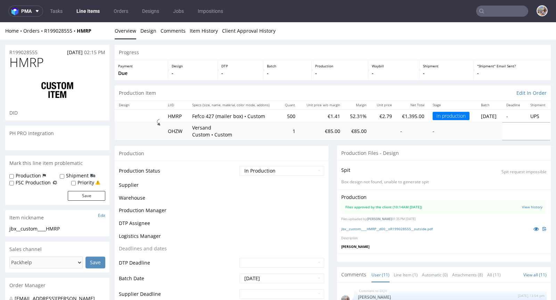
scroll to position [172, 0]
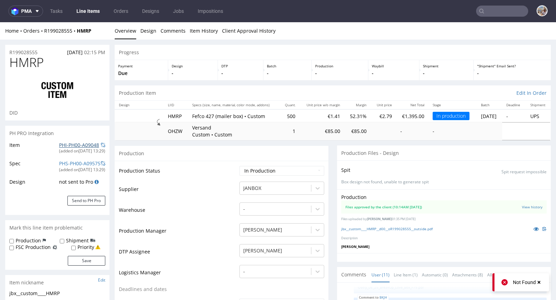
click at [64, 143] on link "PHI-PH00-A09048" at bounding box center [79, 145] width 40 height 7
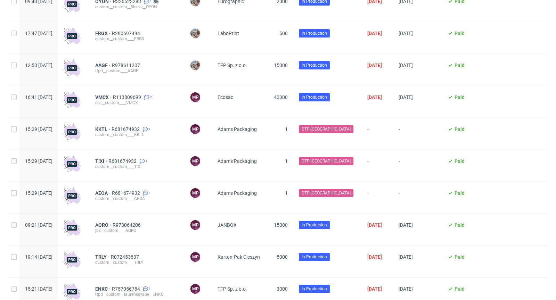
scroll to position [332, 0]
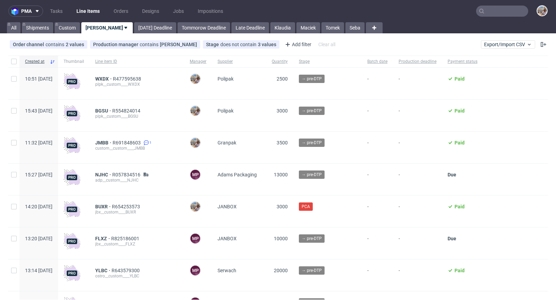
click at [506, 17] on nav "pma Tasks Line Items Orders Designs Jobs Impositions" at bounding box center [278, 11] width 556 height 22
click at [506, 15] on input "text" at bounding box center [502, 11] width 52 height 11
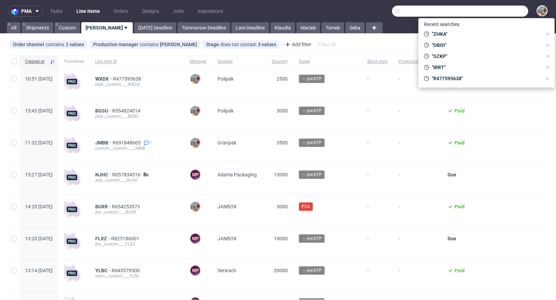
paste input "RLGM"
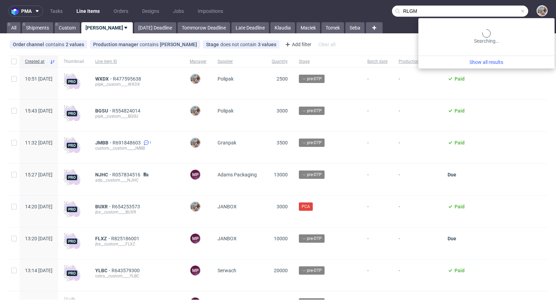
type input "RLGM"
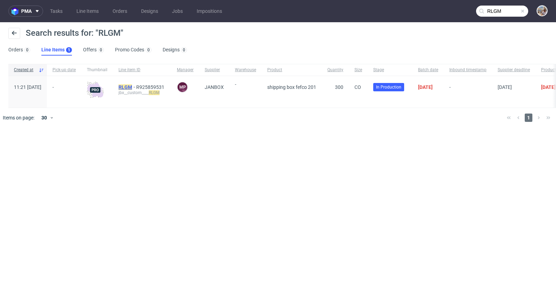
click at [132, 86] on mark "RLGM" at bounding box center [126, 87] width 14 height 6
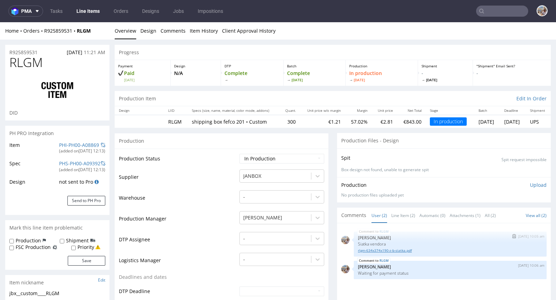
click at [374, 250] on link "rlgm-634x374x190-z-b-siatka.pdf" at bounding box center [450, 250] width 185 height 5
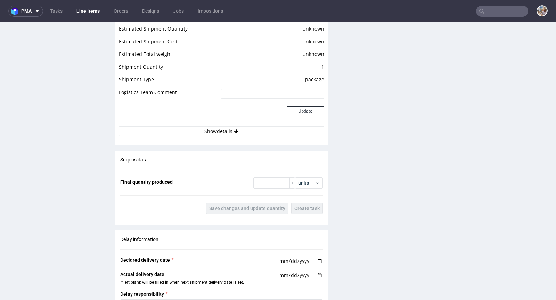
scroll to position [870, 0]
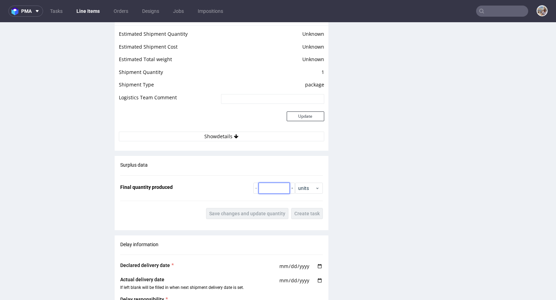
click at [274, 185] on input "number" at bounding box center [274, 188] width 31 height 11
type input "295"
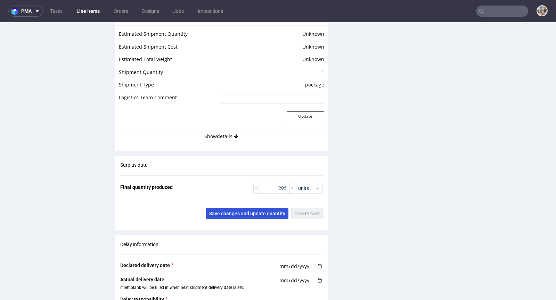
click at [252, 211] on span "Save changes and update quantity" at bounding box center [247, 213] width 76 height 5
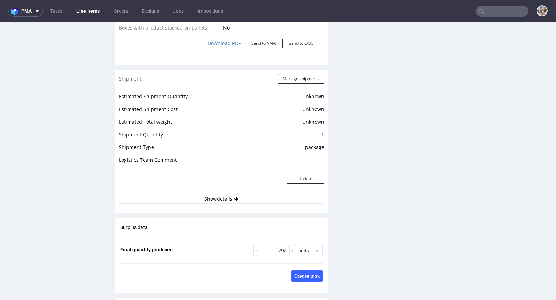
scroll to position [806, 0]
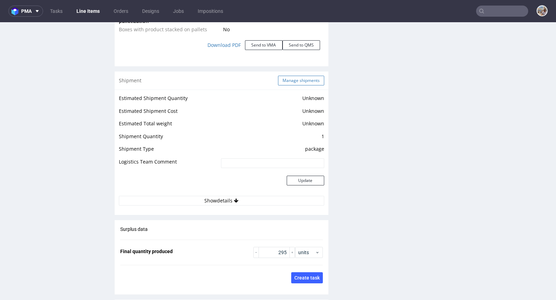
click at [286, 82] on button "Manage shipments" at bounding box center [301, 81] width 46 height 10
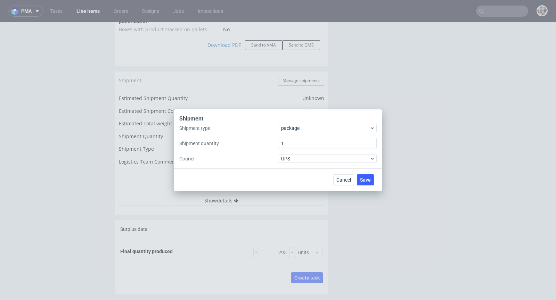
click at [303, 123] on div "Shipment" at bounding box center [278, 119] width 198 height 9
click at [302, 127] on span "package" at bounding box center [325, 128] width 89 height 7
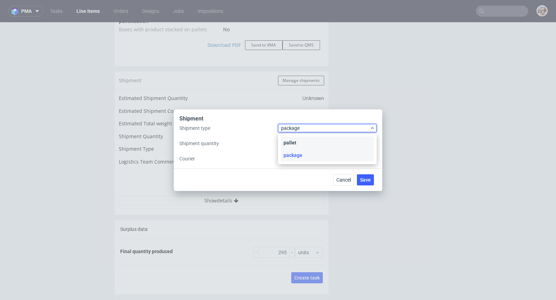
click at [303, 139] on div "pallet" at bounding box center [327, 143] width 93 height 13
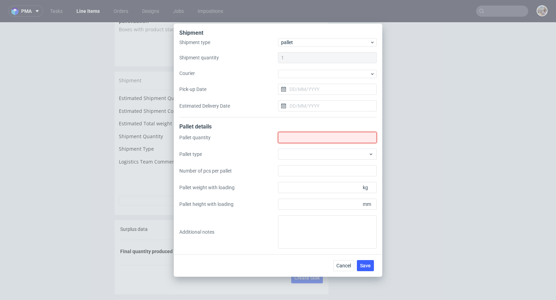
click at [311, 139] on input "Shipment type" at bounding box center [327, 137] width 99 height 11
type input "1"
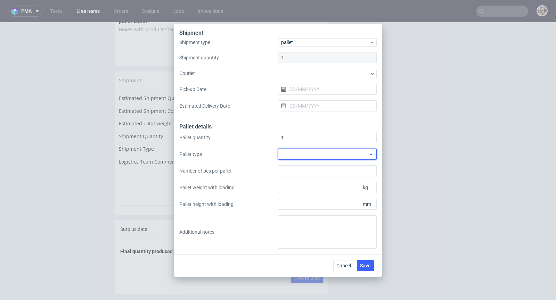
click at [290, 155] on div at bounding box center [327, 154] width 99 height 11
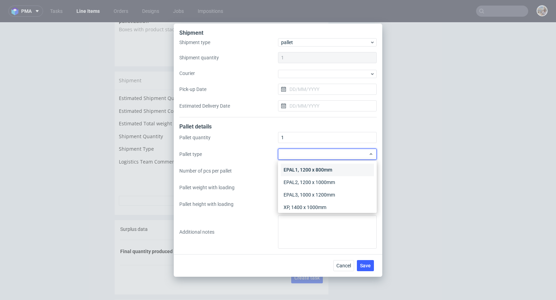
click at [307, 169] on div "EPAL1, 1200 x 800mm" at bounding box center [327, 170] width 93 height 13
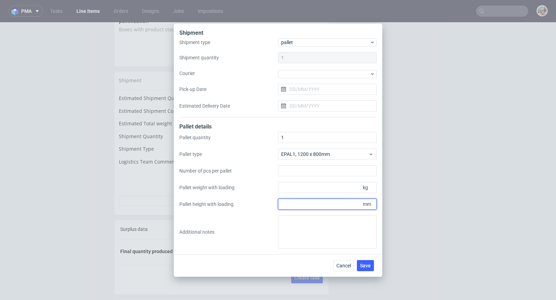
click at [307, 206] on input "Pallet height with loading" at bounding box center [327, 204] width 99 height 11
type input "1700"
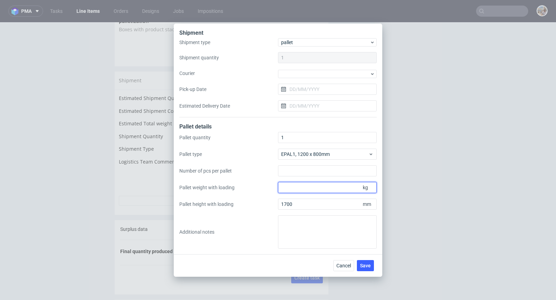
click at [305, 189] on input "Pallet weight with loading" at bounding box center [327, 187] width 99 height 11
type input "150"
click at [365, 266] on span "Save" at bounding box center [365, 266] width 11 height 5
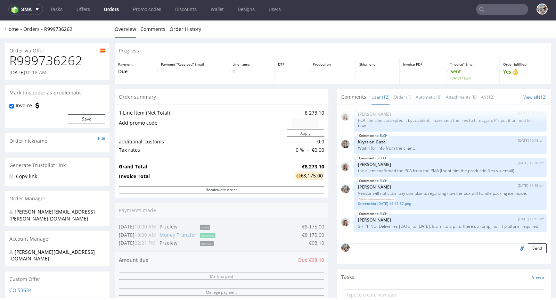
scroll to position [241, 0]
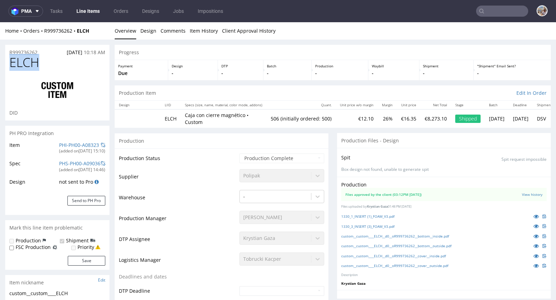
drag, startPoint x: 46, startPoint y: 60, endPoint x: 32, endPoint y: 54, distance: 15.1
click at [10, 61] on h1 "ELCH" at bounding box center [57, 63] width 96 height 14
drag, startPoint x: 46, startPoint y: 52, endPoint x: 9, endPoint y: 54, distance: 36.9
click at [9, 54] on div "R999736262 [DATE] 10:18 AM" at bounding box center [57, 50] width 104 height 11
copy p "R999736262"
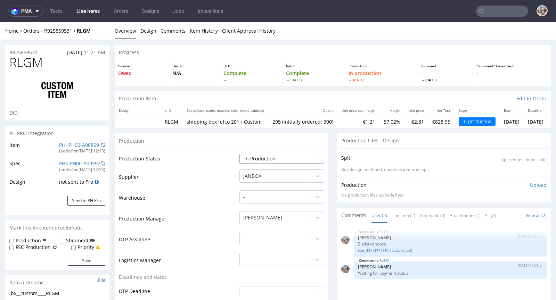
click at [269, 154] on select "Waiting for Artwork Waiting for Diecut Waiting for Mockup Waiting for DTP Waiti…" at bounding box center [282, 159] width 85 height 10
select select "production_complete"
click at [240, 154] on select "Waiting for Artwork Waiting for Diecut Waiting for Mockup Waiting for DTP Waiti…" at bounding box center [282, 159] width 85 height 10
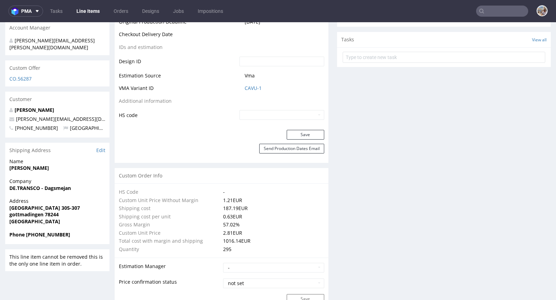
scroll to position [372, 0]
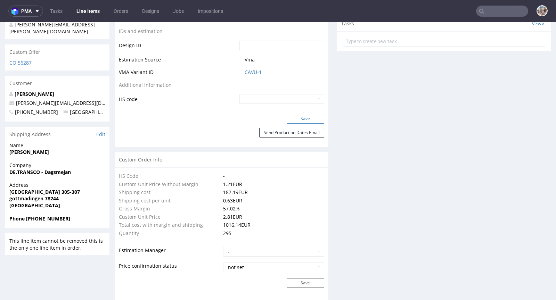
click at [303, 120] on button "Save" at bounding box center [306, 119] width 38 height 10
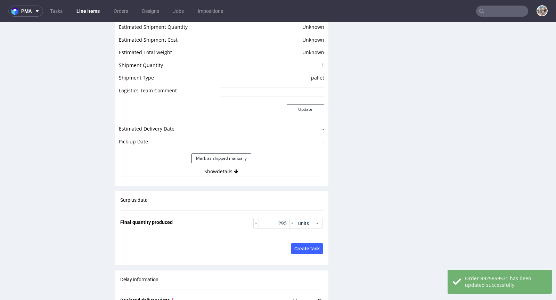
scroll to position [915, 0]
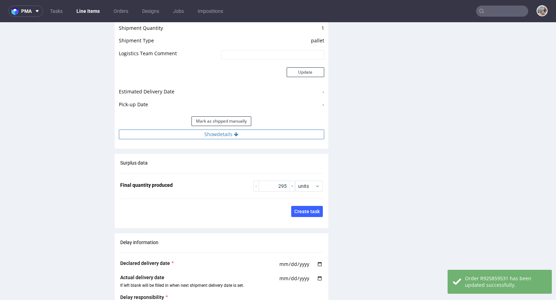
click at [215, 135] on button "Show details" at bounding box center [222, 135] width 206 height 10
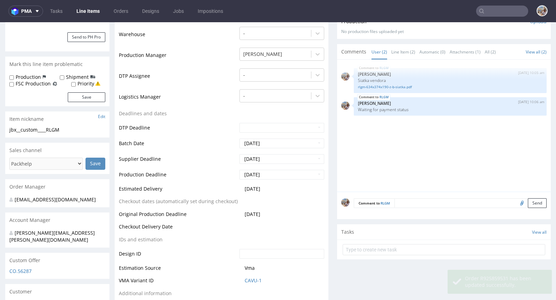
scroll to position [0, 0]
